Goal: Browse casually

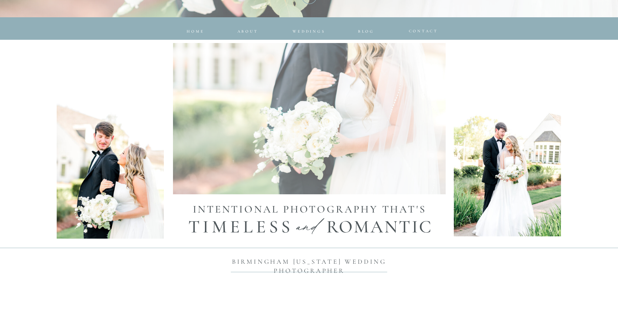
scroll to position [293, 0]
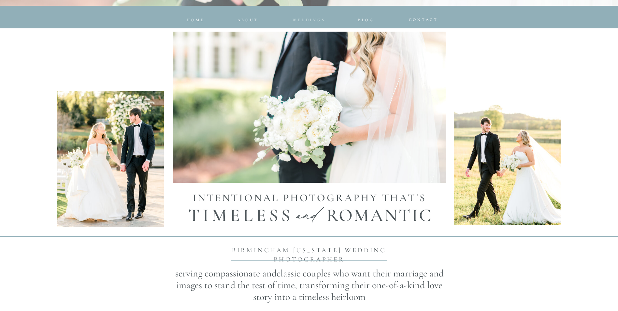
click at [305, 18] on span "Weddings" at bounding box center [309, 20] width 33 height 5
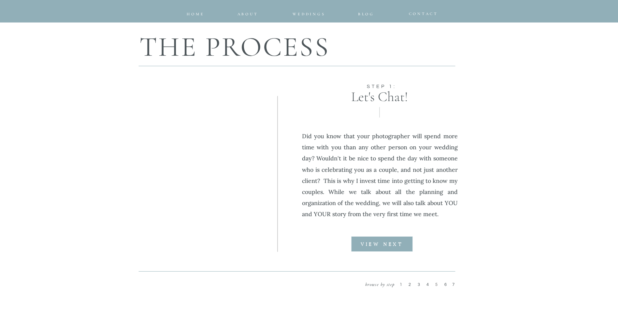
scroll to position [750, 0]
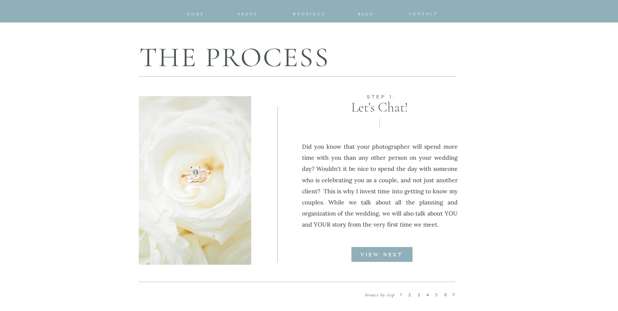
click at [405, 259] on div at bounding box center [382, 254] width 62 height 15
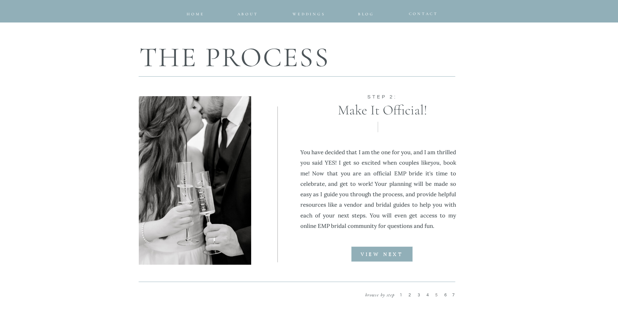
click at [398, 255] on b "VIEW NEXT" at bounding box center [382, 254] width 42 height 5
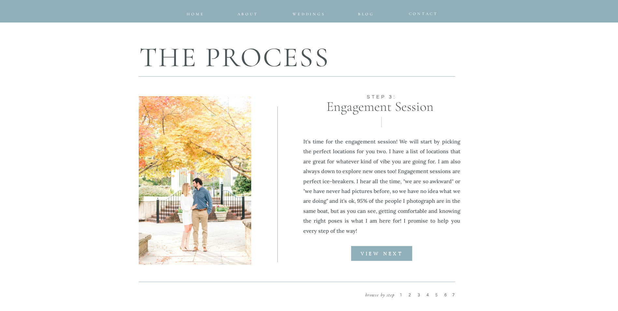
click at [398, 255] on b "VIEW NEXT" at bounding box center [382, 254] width 42 height 5
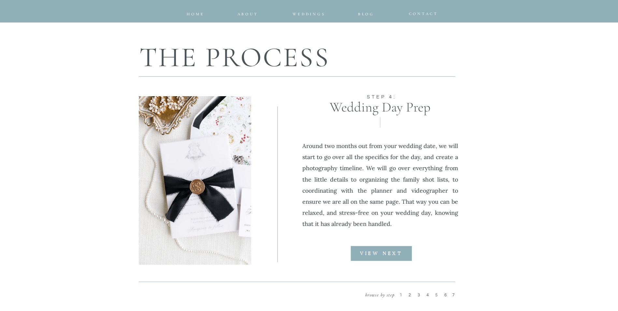
click at [398, 255] on b "VIEW NEXT" at bounding box center [381, 253] width 42 height 5
click at [0, 0] on b "VIEW NEXT" at bounding box center [0, 0] width 0 height 0
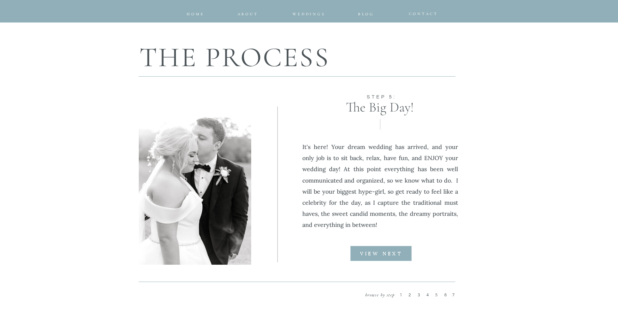
click at [0, 0] on b "VIEW NEXT" at bounding box center [0, 0] width 0 height 0
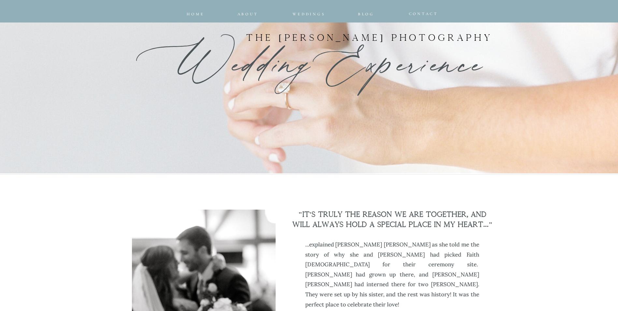
scroll to position [0, 0]
